Goal: Transaction & Acquisition: Purchase product/service

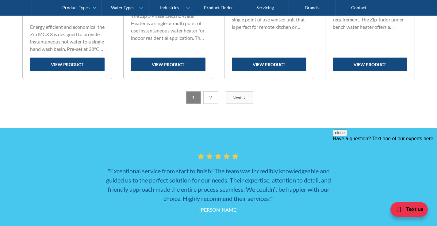
scroll to position [1108, 0]
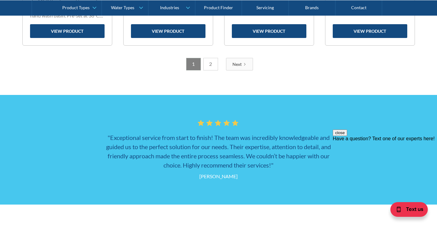
click at [240, 67] on div "Next" at bounding box center [236, 64] width 9 height 6
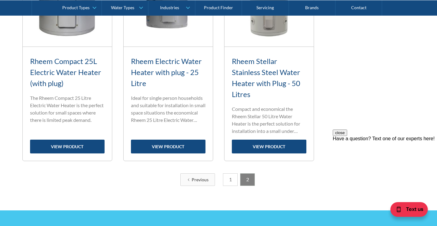
scroll to position [326, 0]
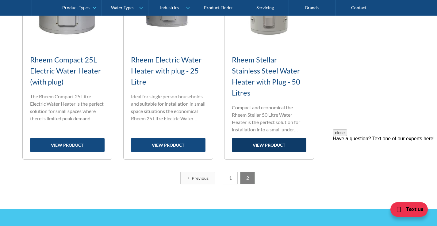
click at [264, 146] on link "view product" at bounding box center [269, 145] width 75 height 14
